Goal: Information Seeking & Learning: Learn about a topic

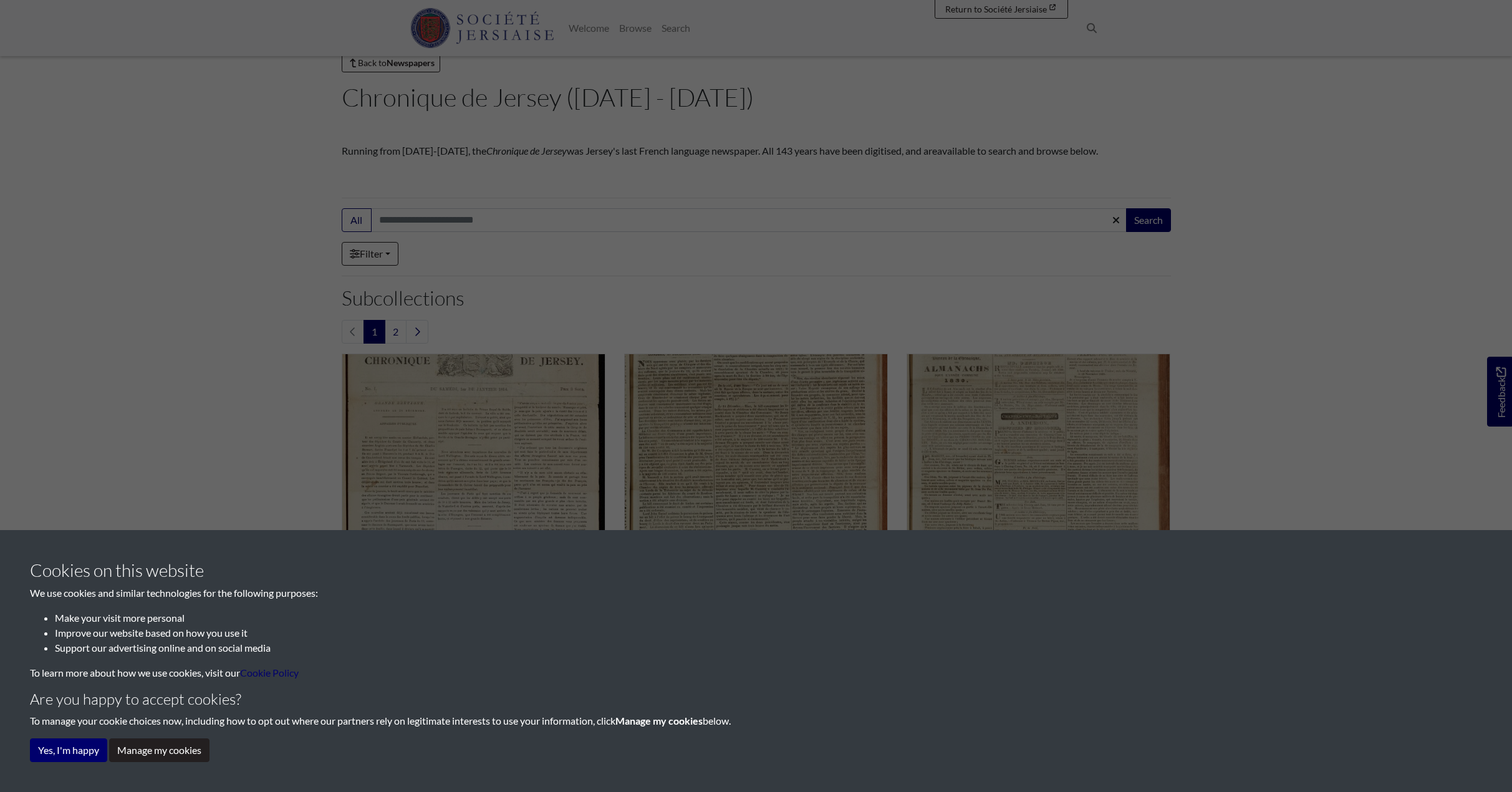
scroll to position [62, 0]
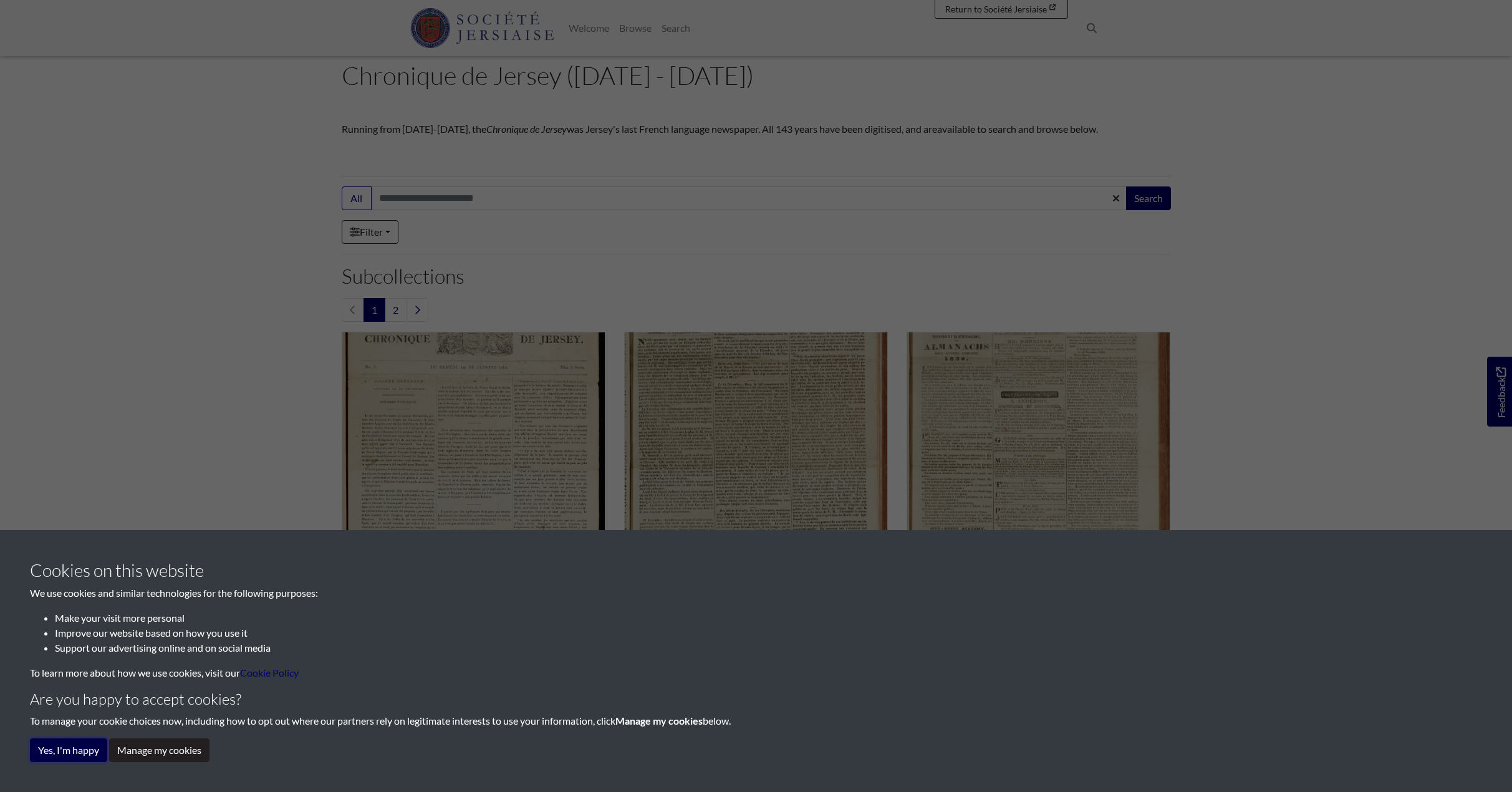
click at [75, 751] on button "Yes, I'm happy" at bounding box center [68, 751] width 77 height 24
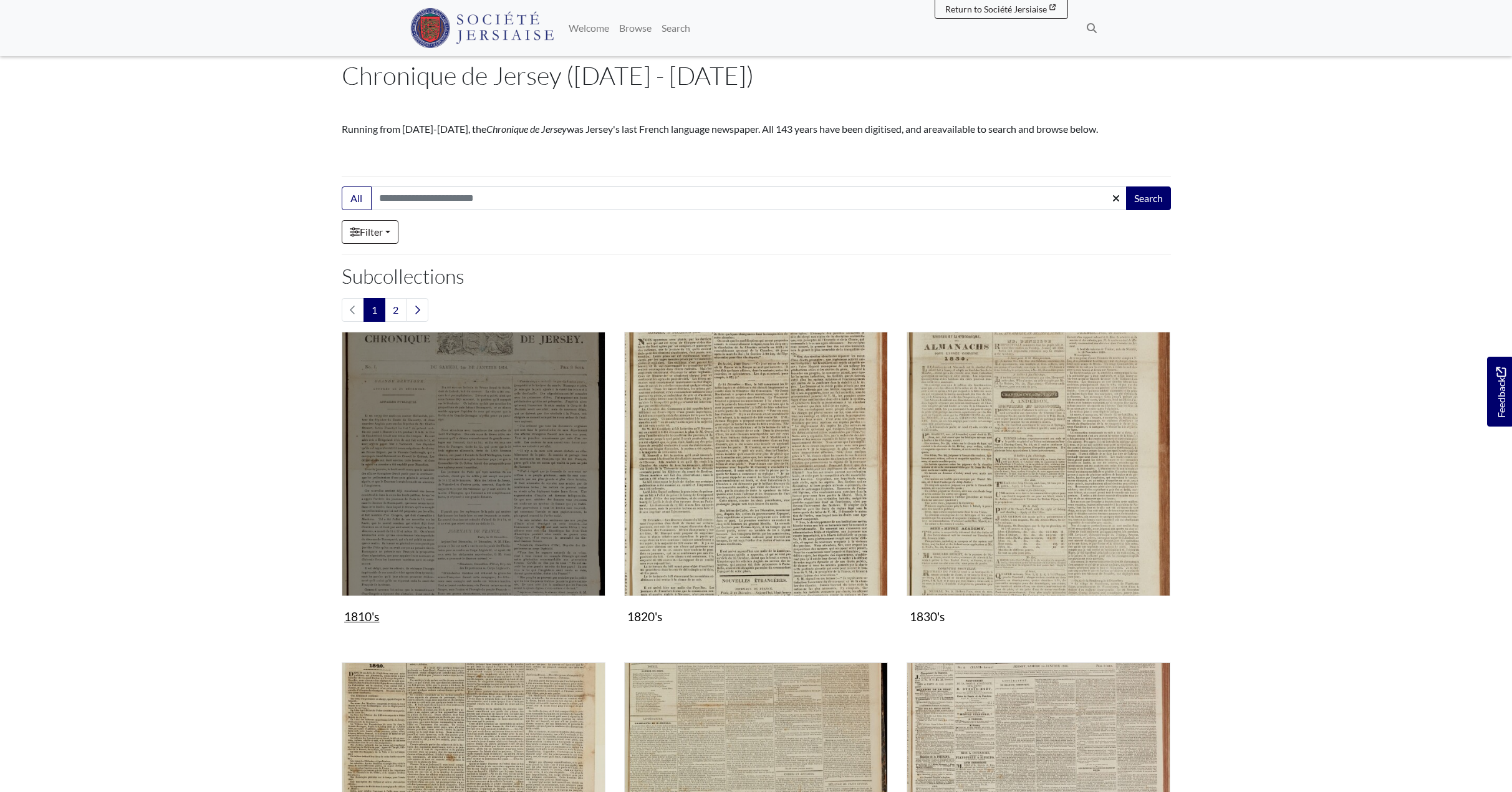
click at [496, 422] on img "Subcollection" at bounding box center [473, 463] width 264 height 264
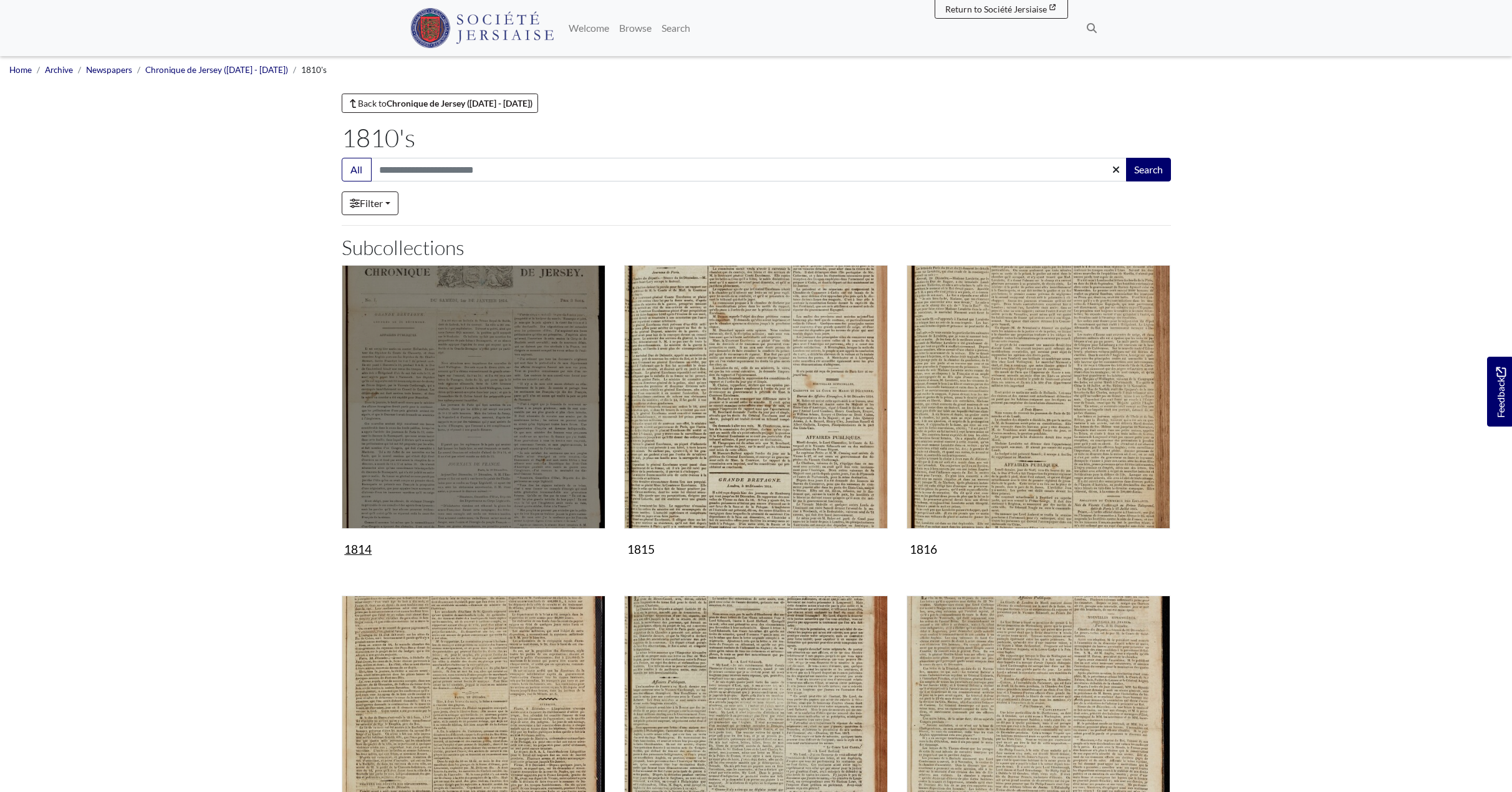
click at [496, 422] on img "Subcollection" at bounding box center [473, 396] width 264 height 264
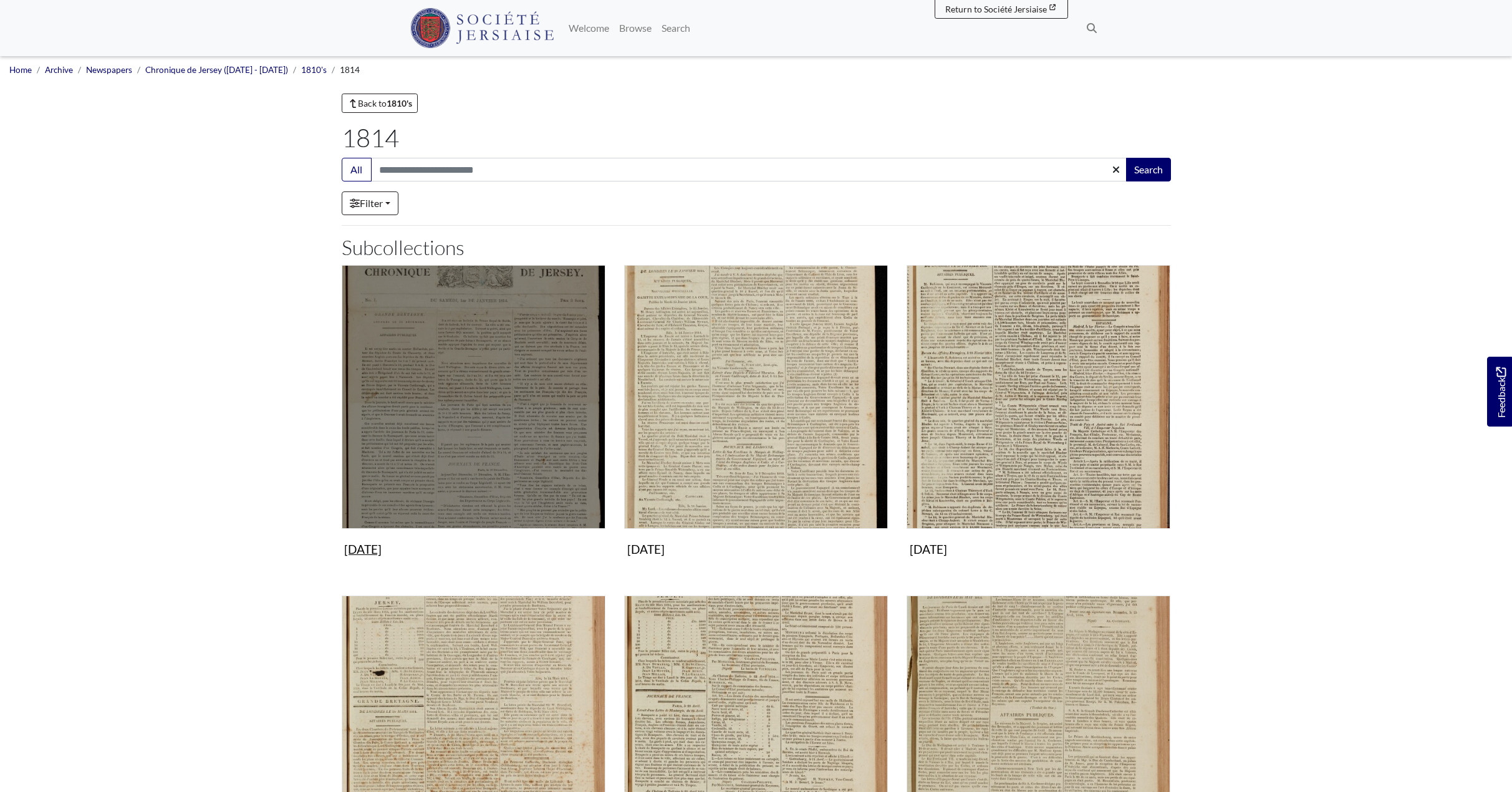
click at [384, 548] on figure "January 1814 Collection" at bounding box center [473, 413] width 264 height 297
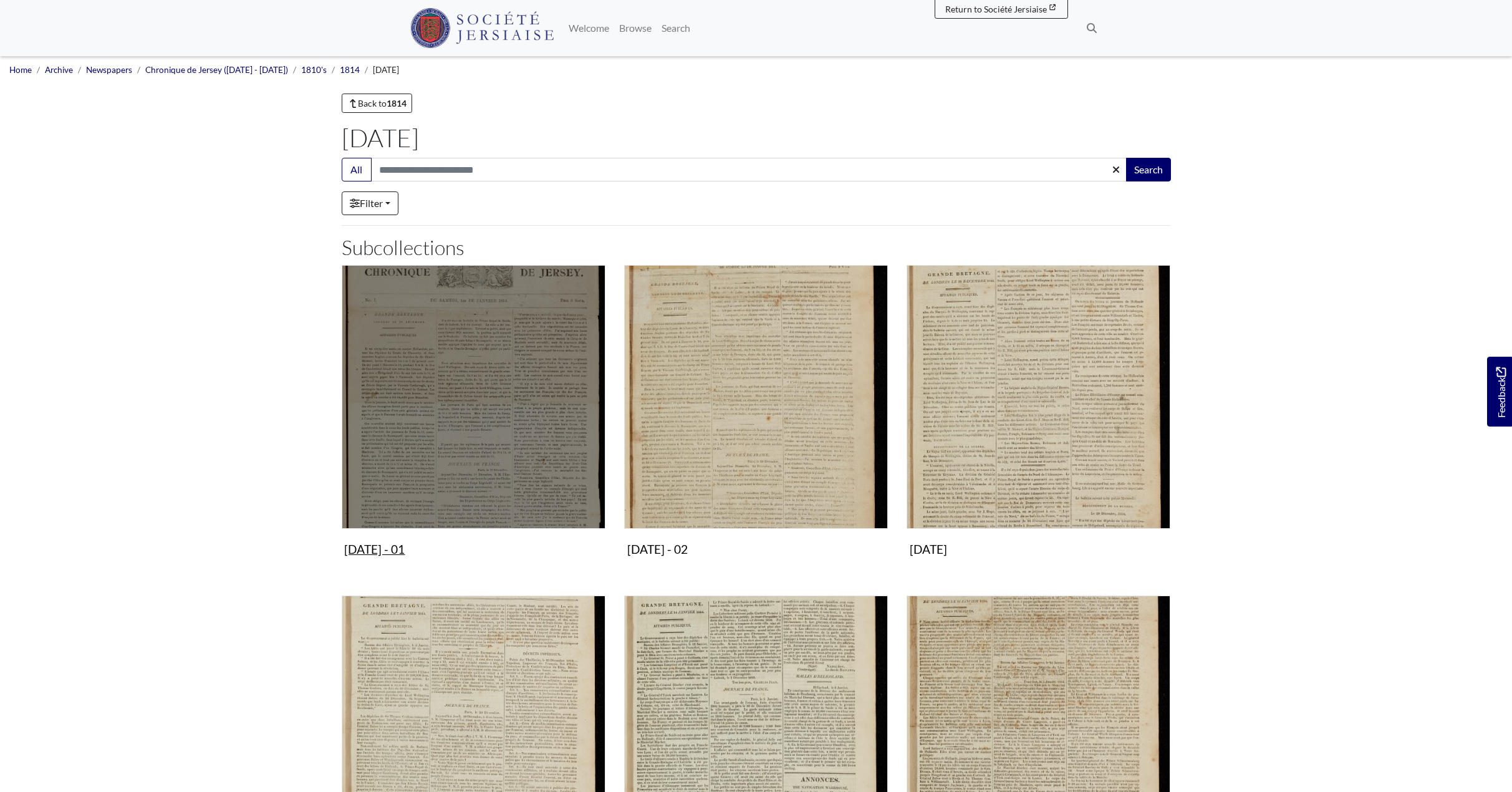
click at [465, 428] on img "Subcollection" at bounding box center [473, 396] width 264 height 264
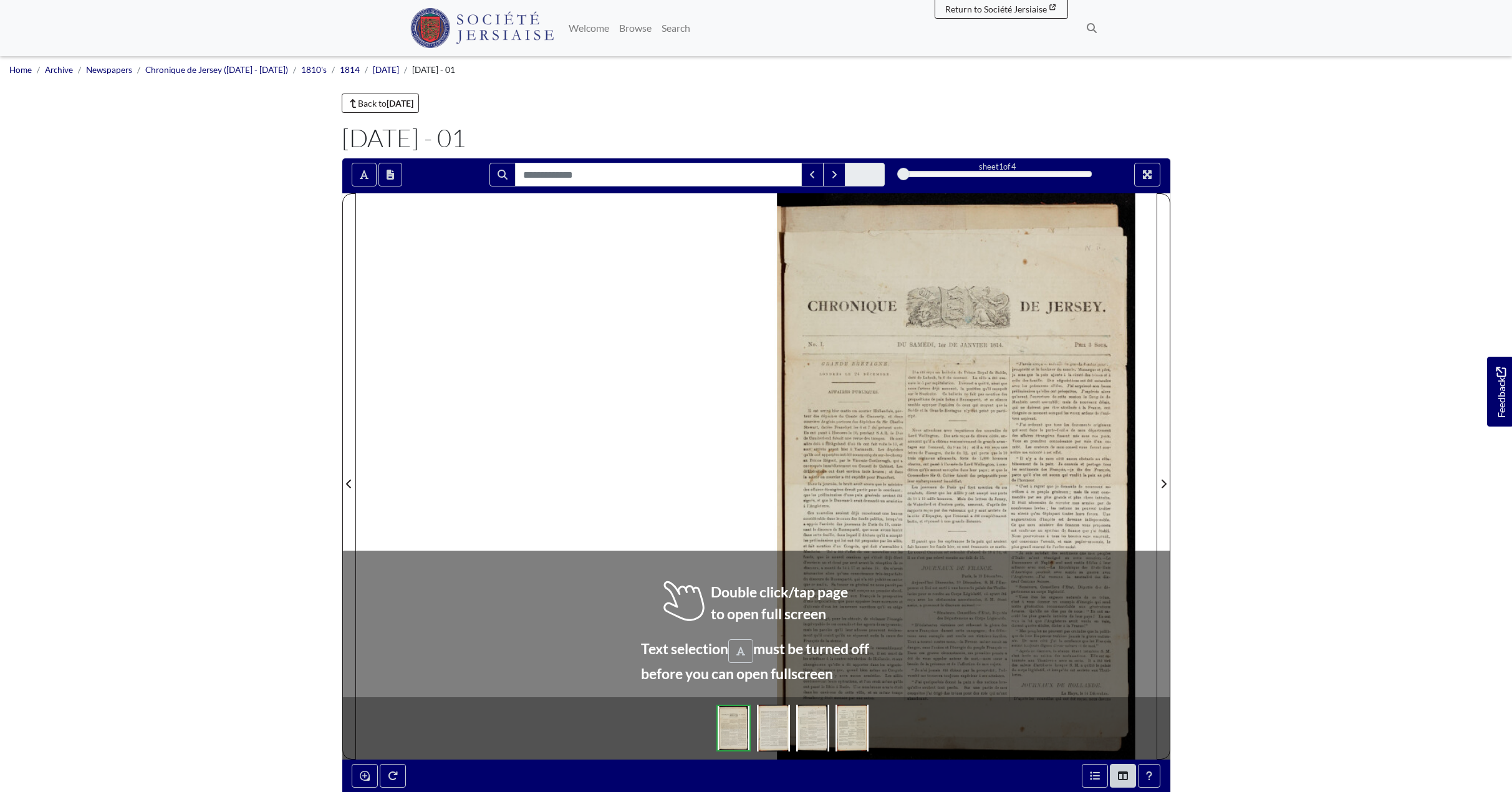
click at [666, 482] on div at bounding box center [756, 477] width 800 height 567
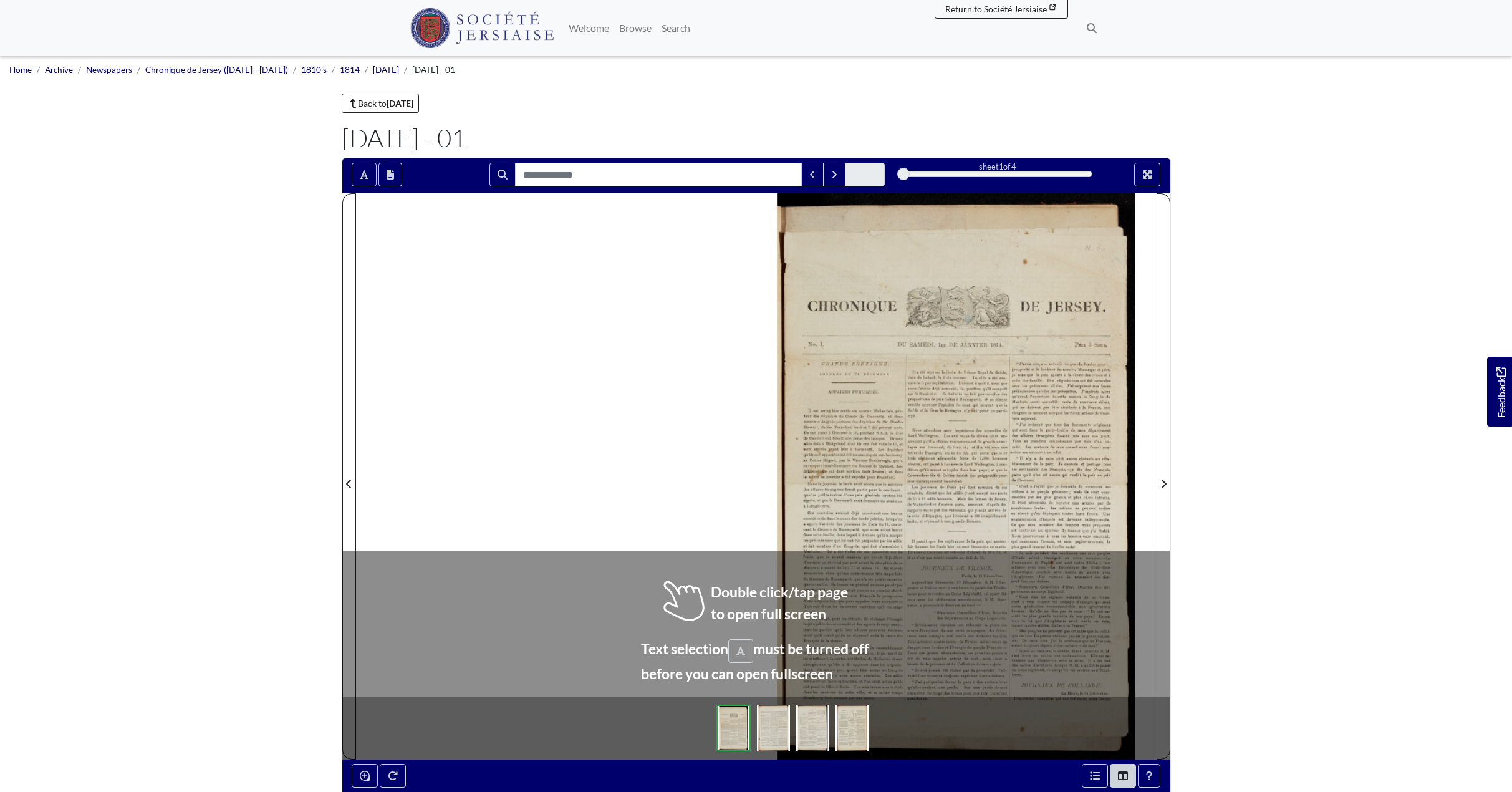
click at [666, 482] on div at bounding box center [756, 477] width 800 height 567
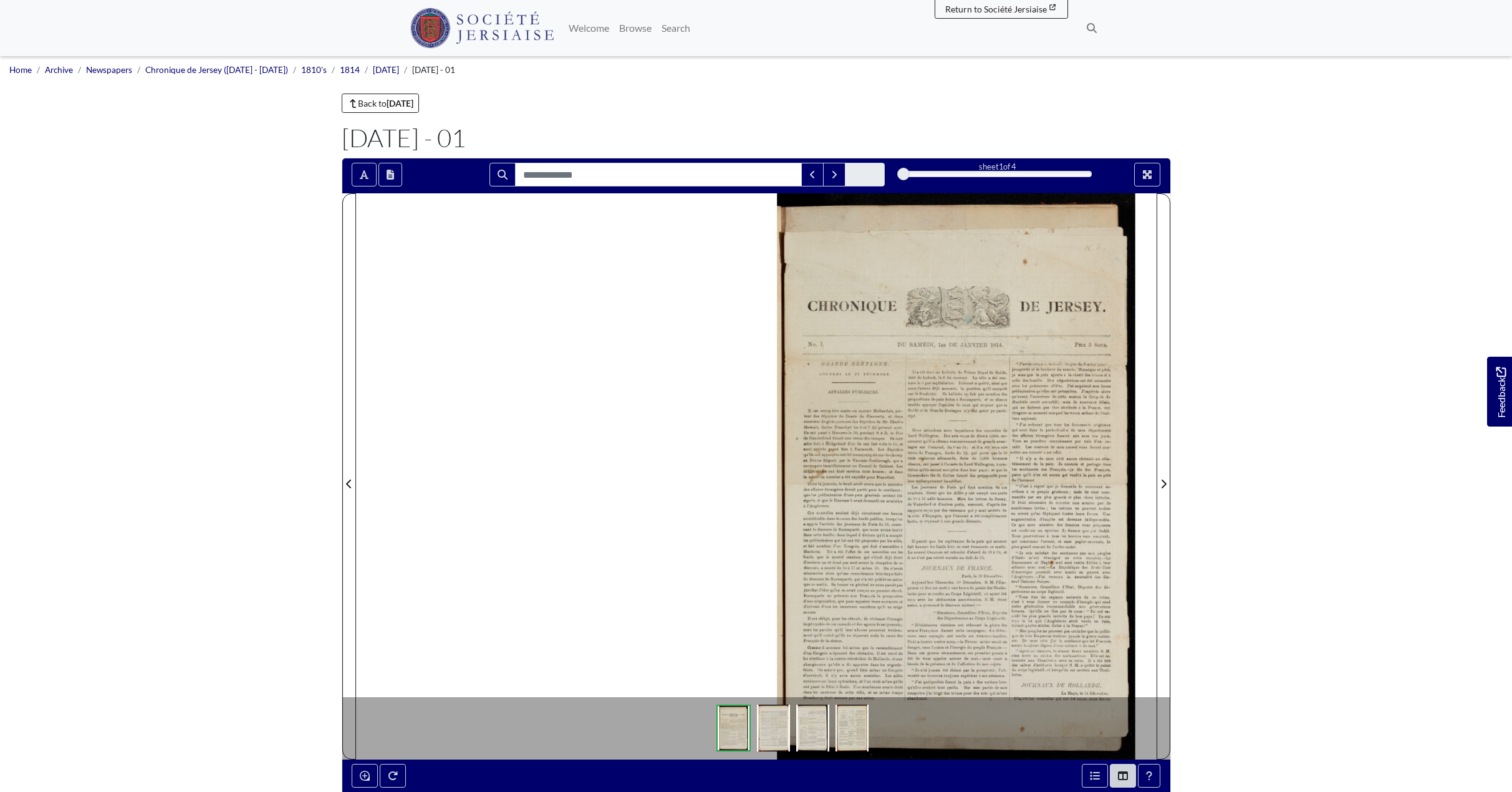
click at [854, 458] on div at bounding box center [956, 477] width 401 height 567
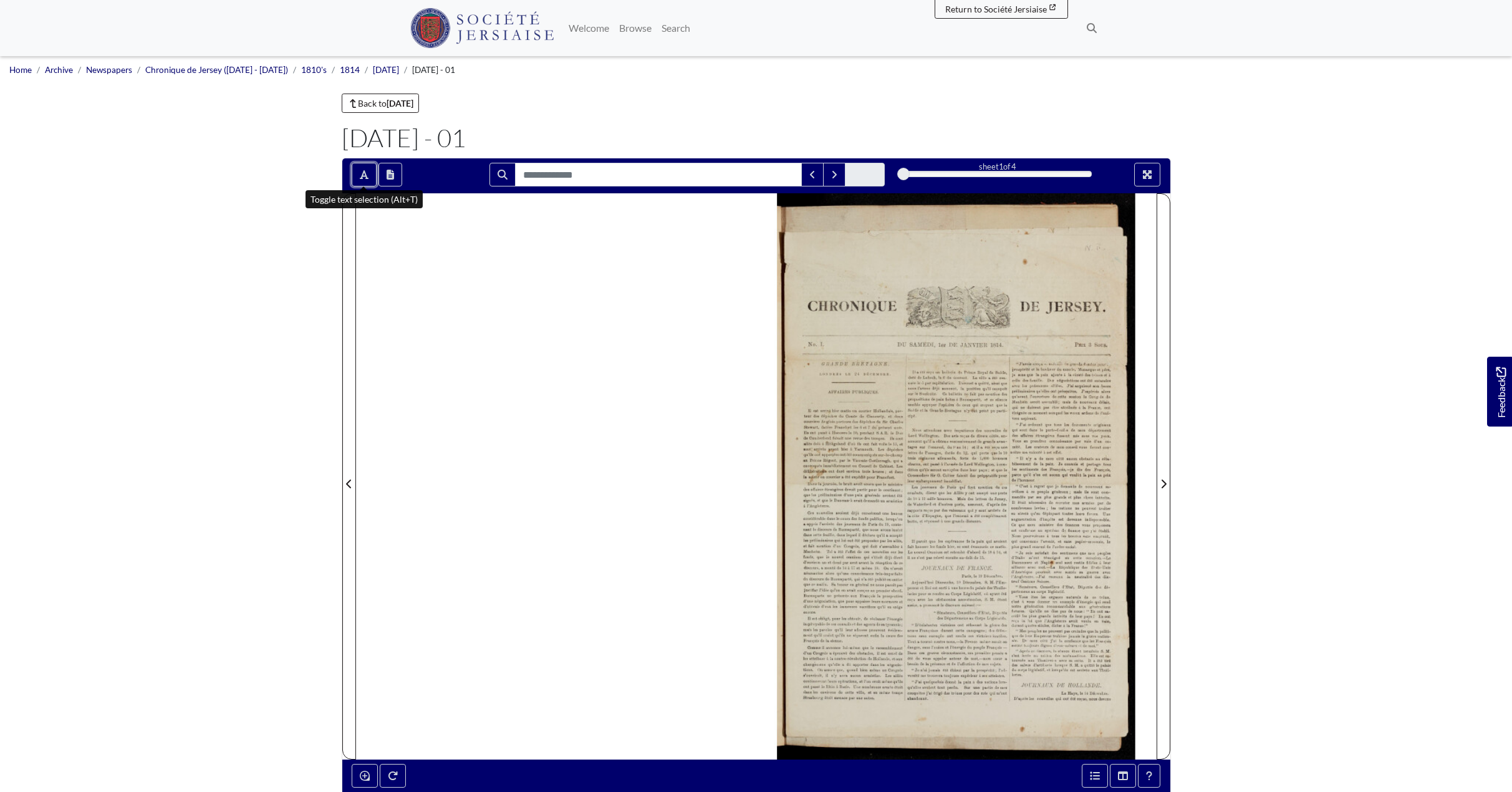
click at [364, 169] on button "Toggle text selection (Alt+T)" at bounding box center [363, 175] width 25 height 24
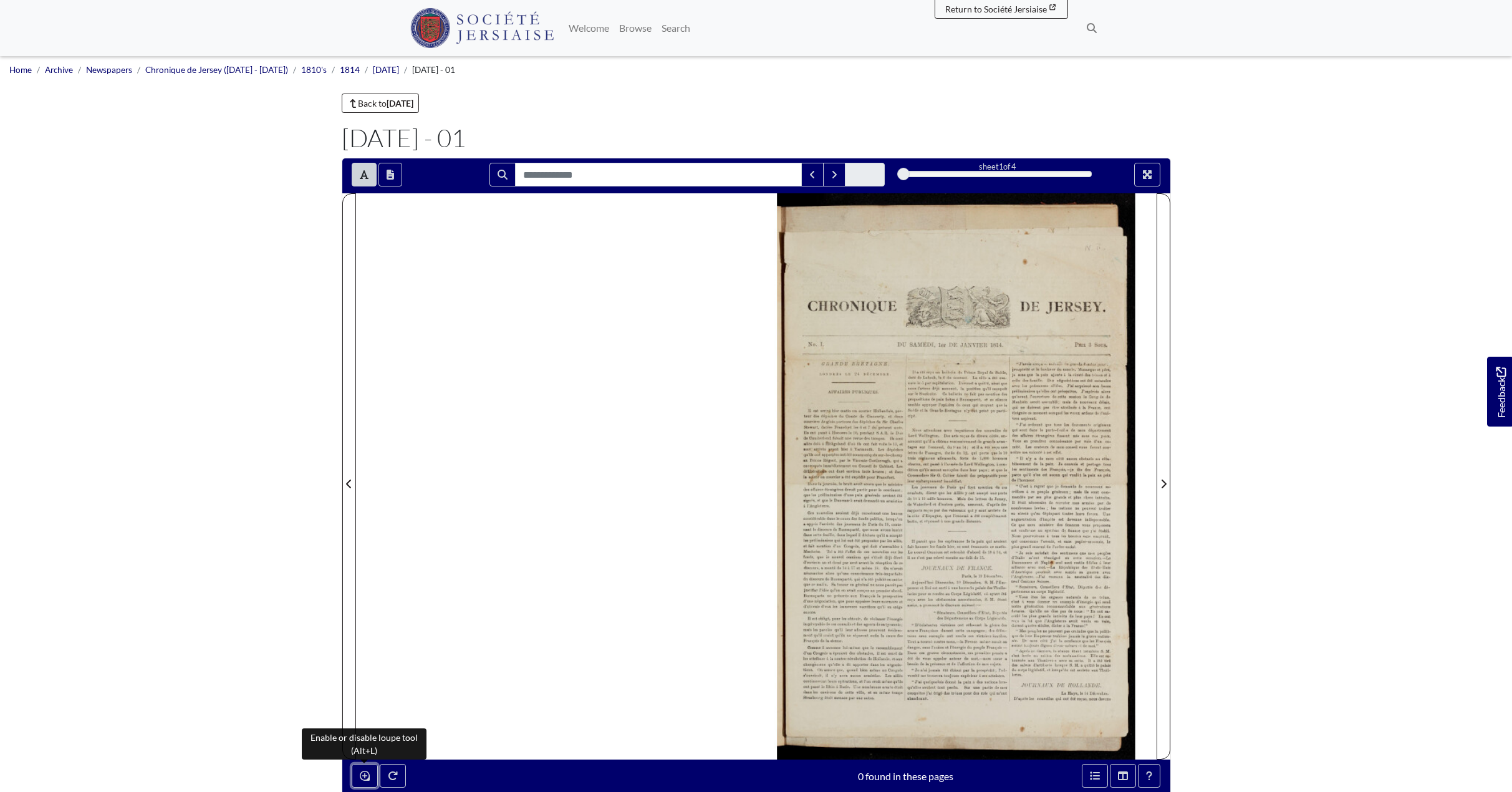
drag, startPoint x: 368, startPoint y: 771, endPoint x: 1054, endPoint y: 609, distance: 704.9
click at [373, 766] on button "Enable or disable loupe tool (Alt+L)" at bounding box center [364, 776] width 27 height 24
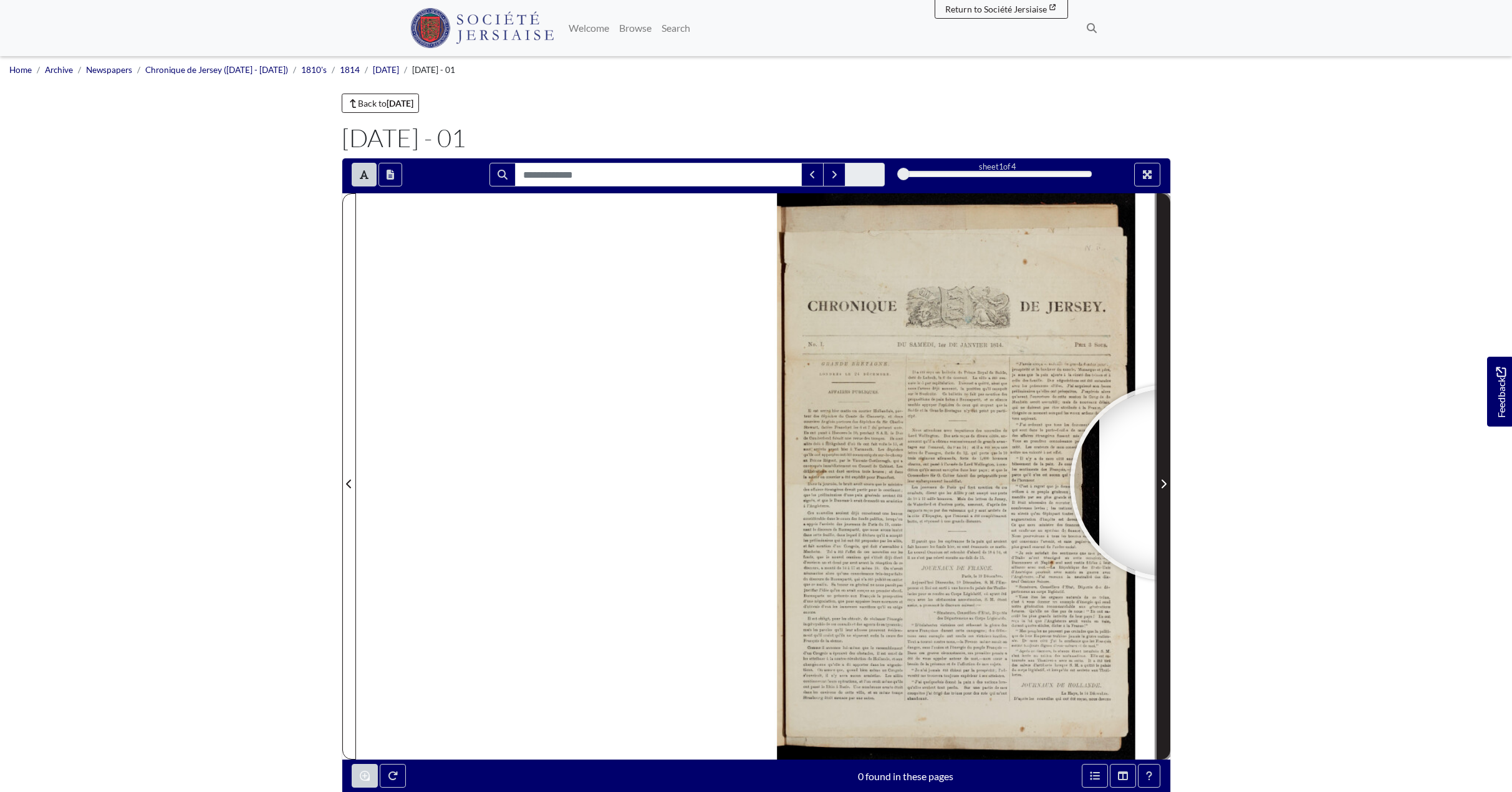
click at [1168, 483] on span "Next Page" at bounding box center [1163, 484] width 13 height 15
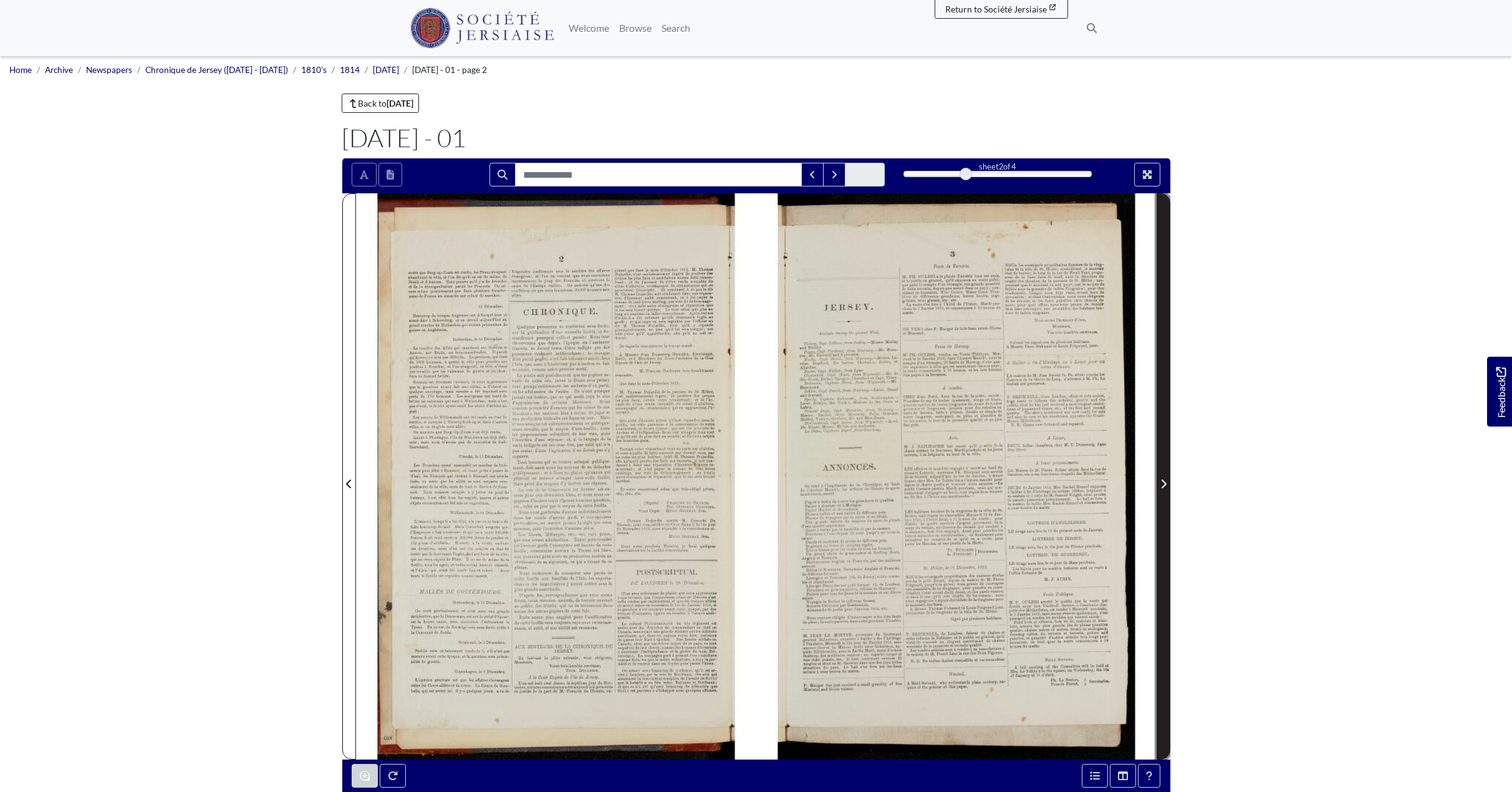
click at [1168, 483] on span "Next Page" at bounding box center [1163, 484] width 13 height 15
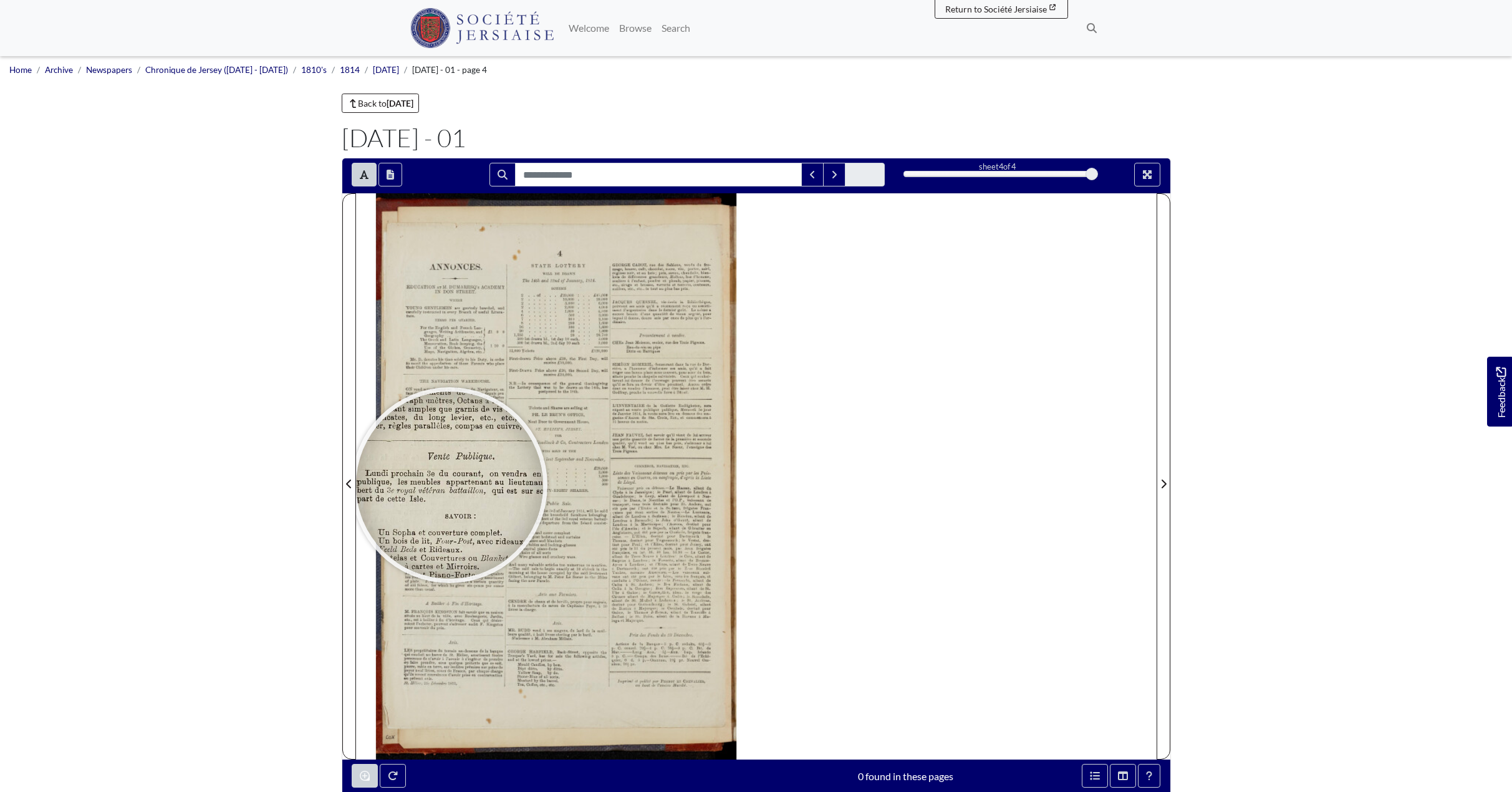
click at [449, 485] on div at bounding box center [449, 485] width 187 height 187
